Goal: Task Accomplishment & Management: Use online tool/utility

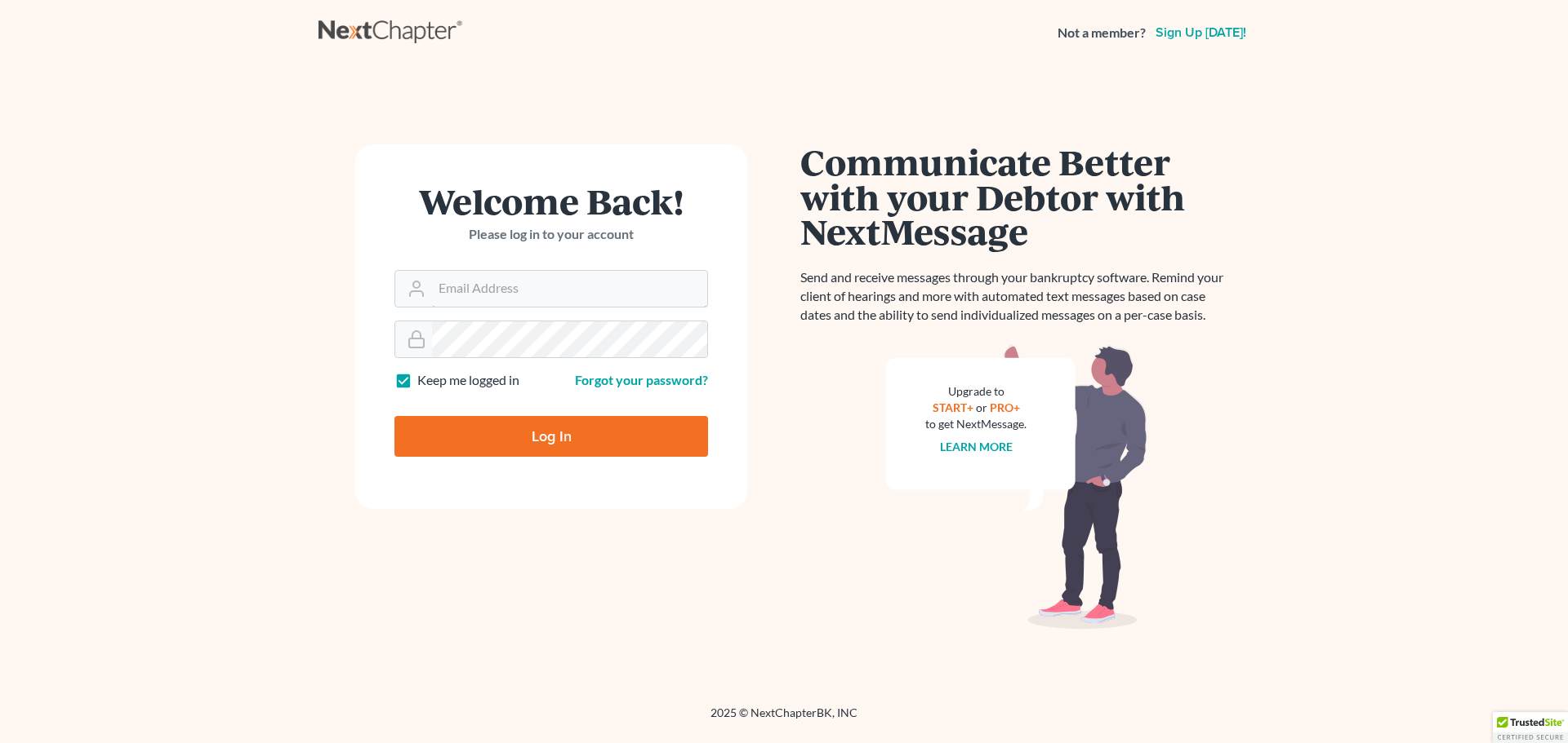
type input "michelle@jonesbankruptcy.com"
click at [532, 428] on input "Log In" at bounding box center [551, 437] width 314 height 41
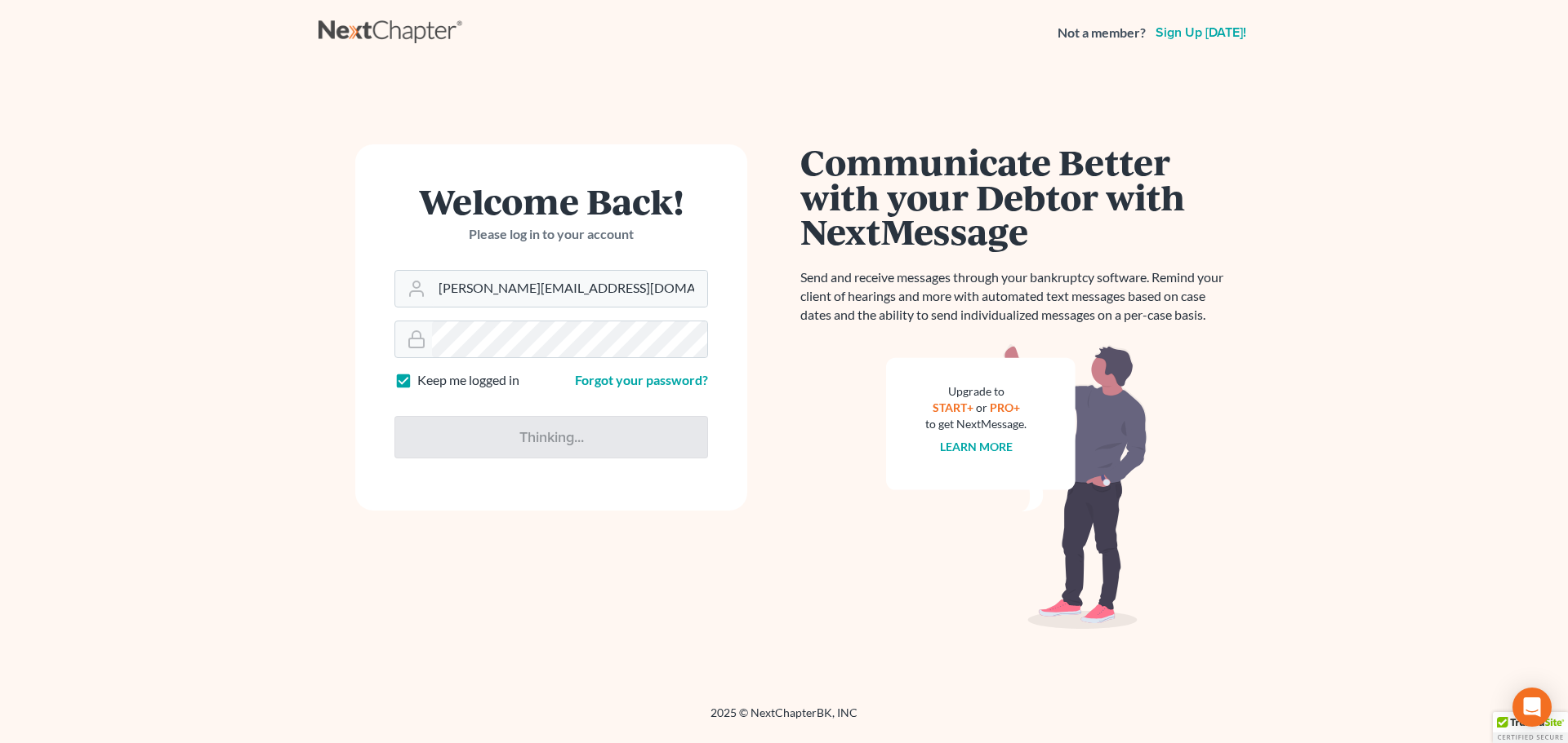
type input "Thinking..."
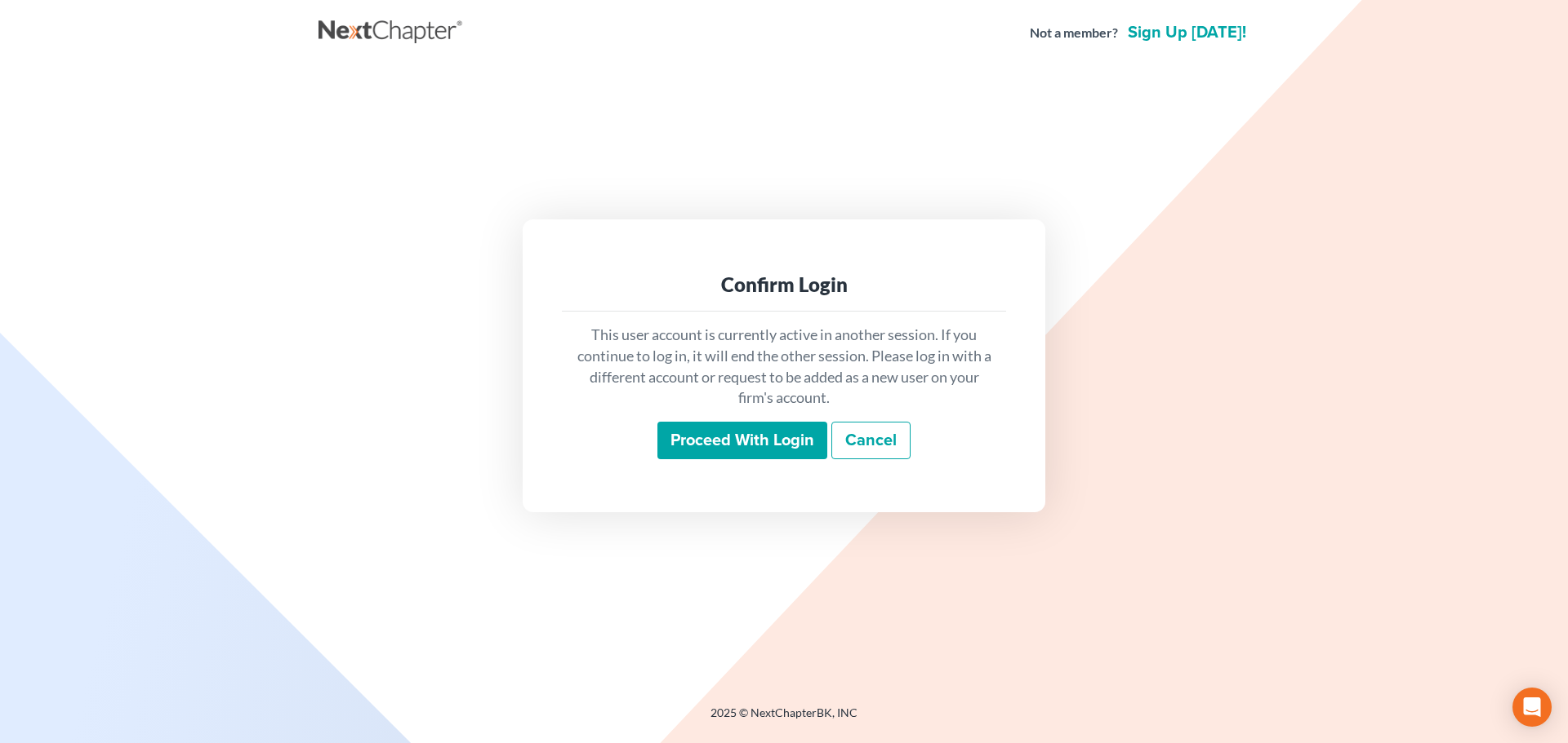
click at [729, 444] on input "Proceed with login" at bounding box center [743, 440] width 170 height 37
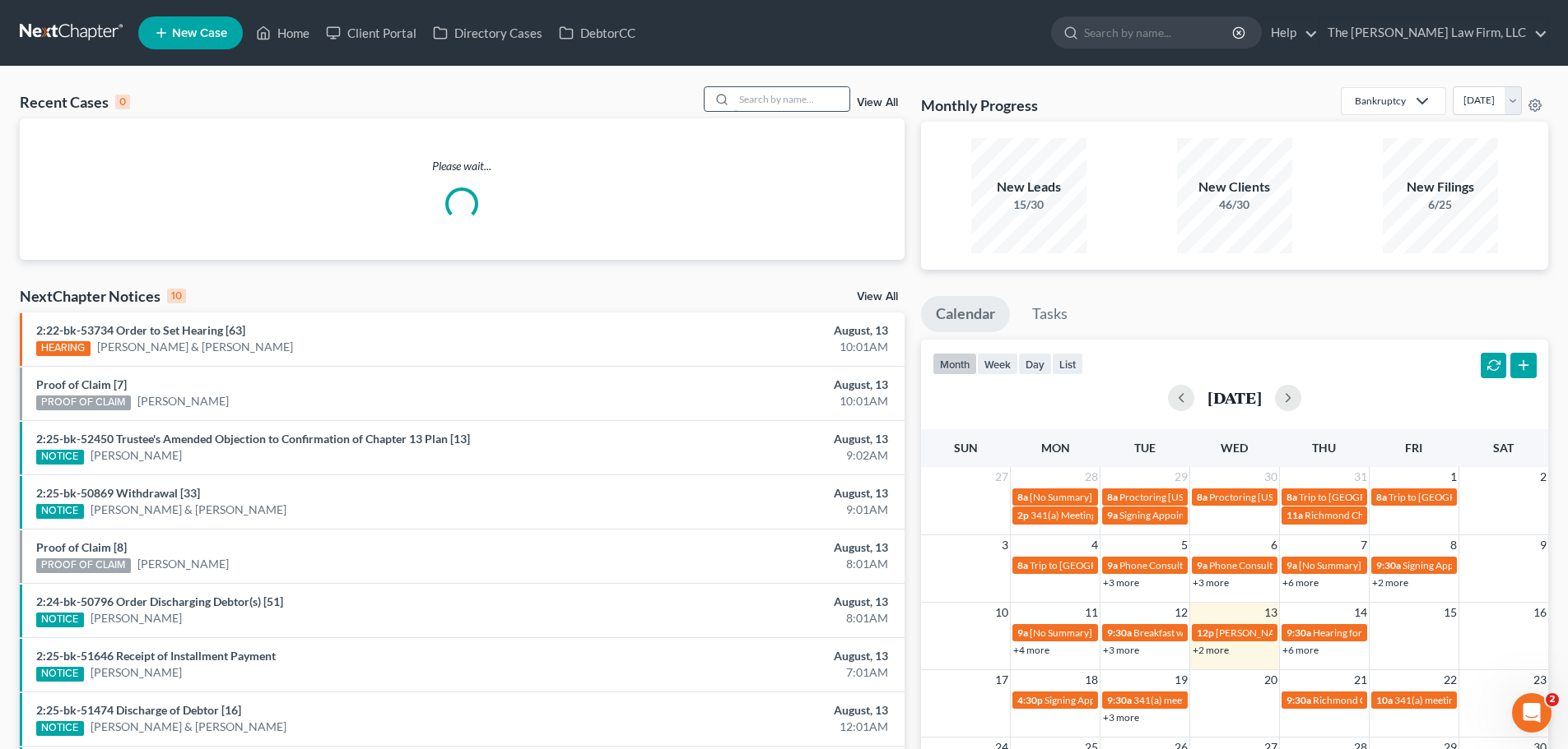
click at [776, 100] on input "search" at bounding box center [792, 99] width 115 height 23
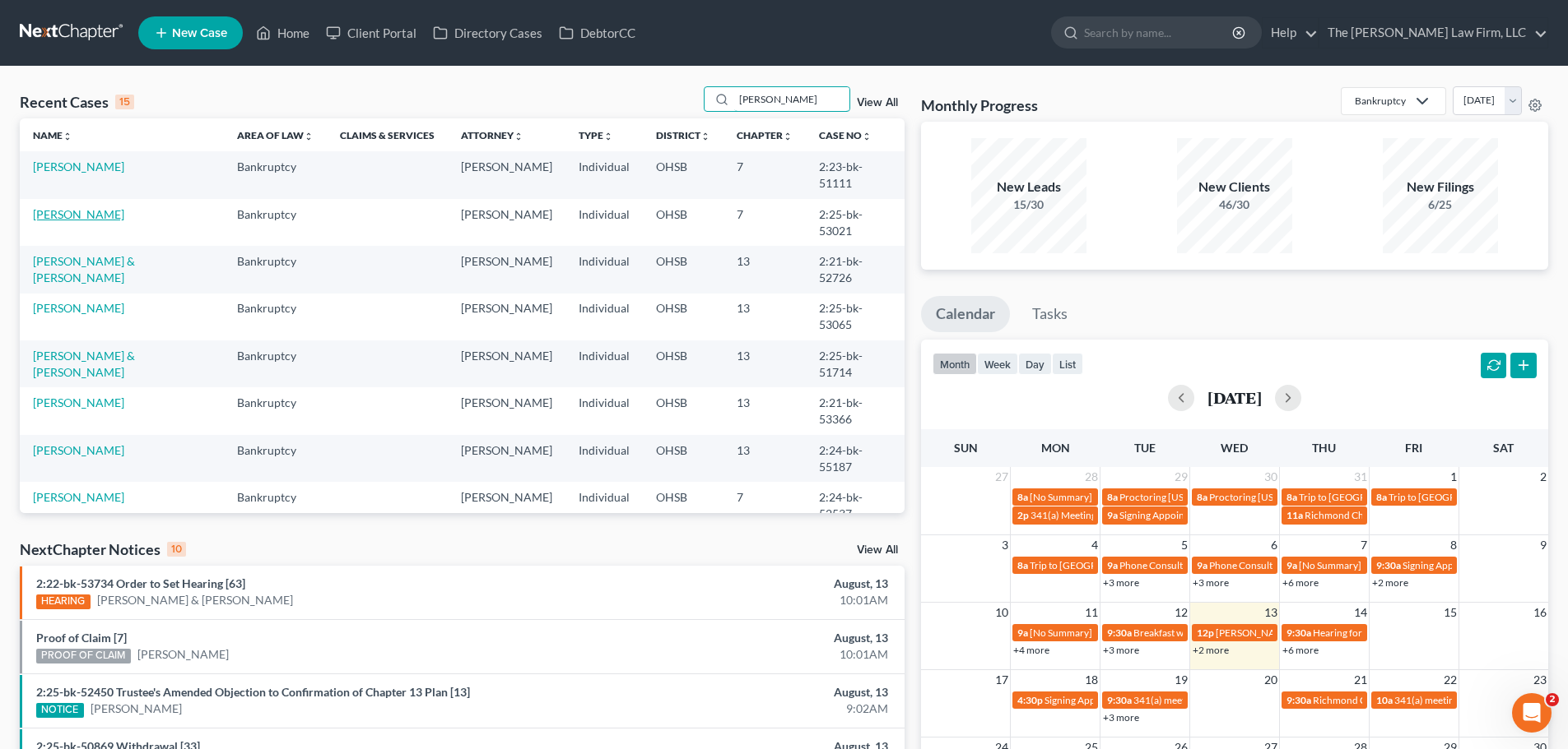
type input "[PERSON_NAME]"
click at [94, 207] on link "[PERSON_NAME]" at bounding box center [78, 214] width 91 height 14
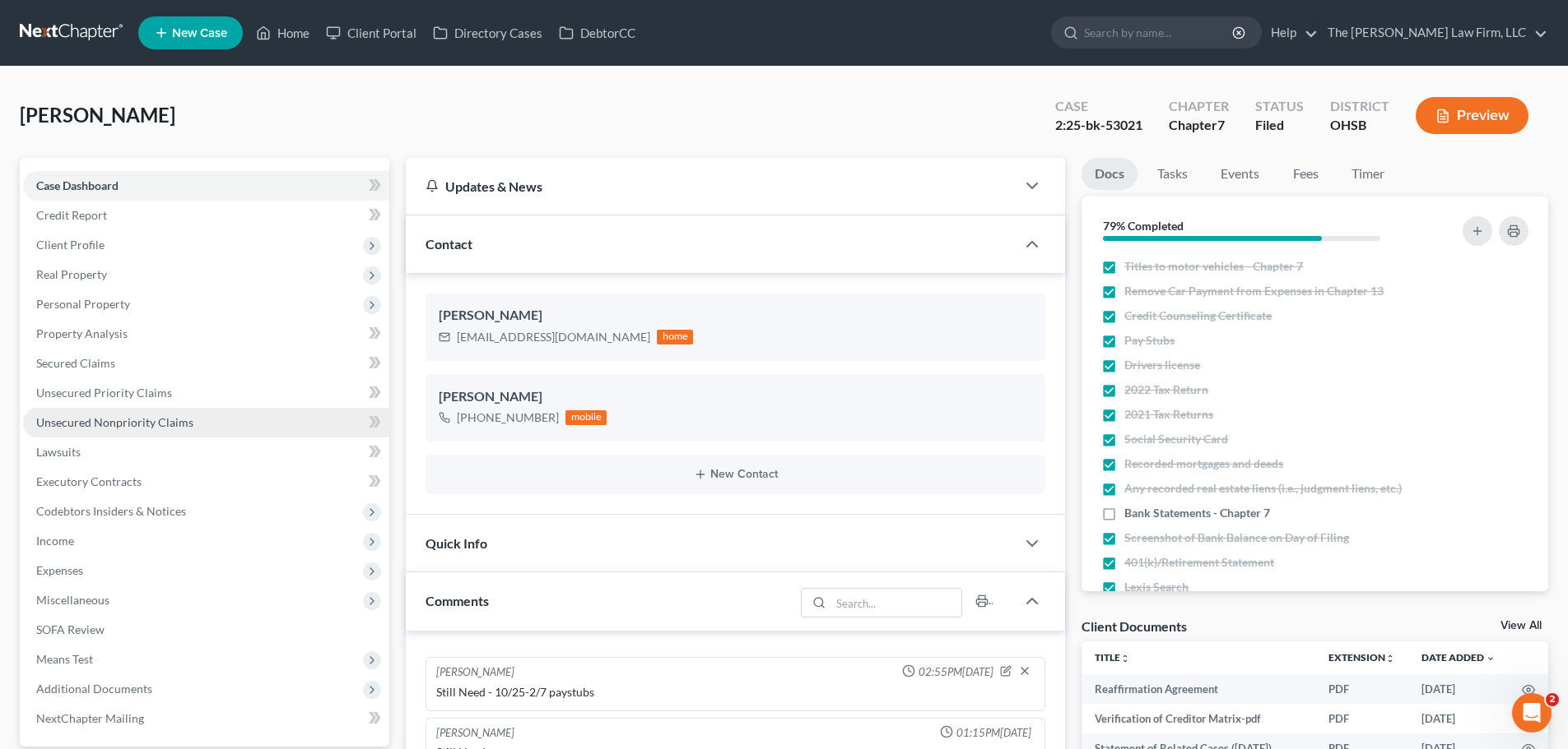
scroll to position [725, 0]
